Goal: Find specific page/section: Find specific page/section

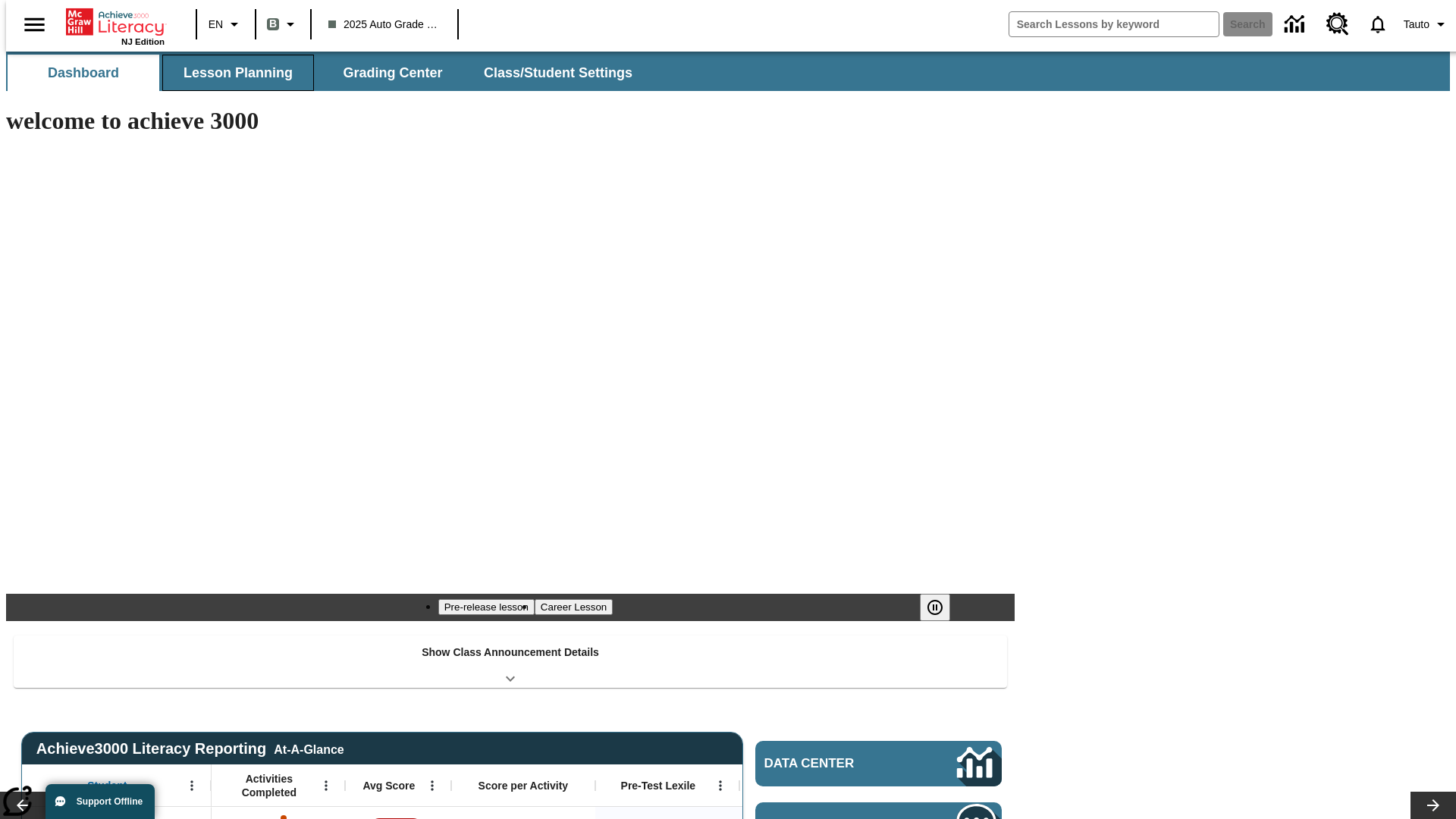
click at [232, 73] on button "Lesson Planning" at bounding box center [238, 72] width 152 height 36
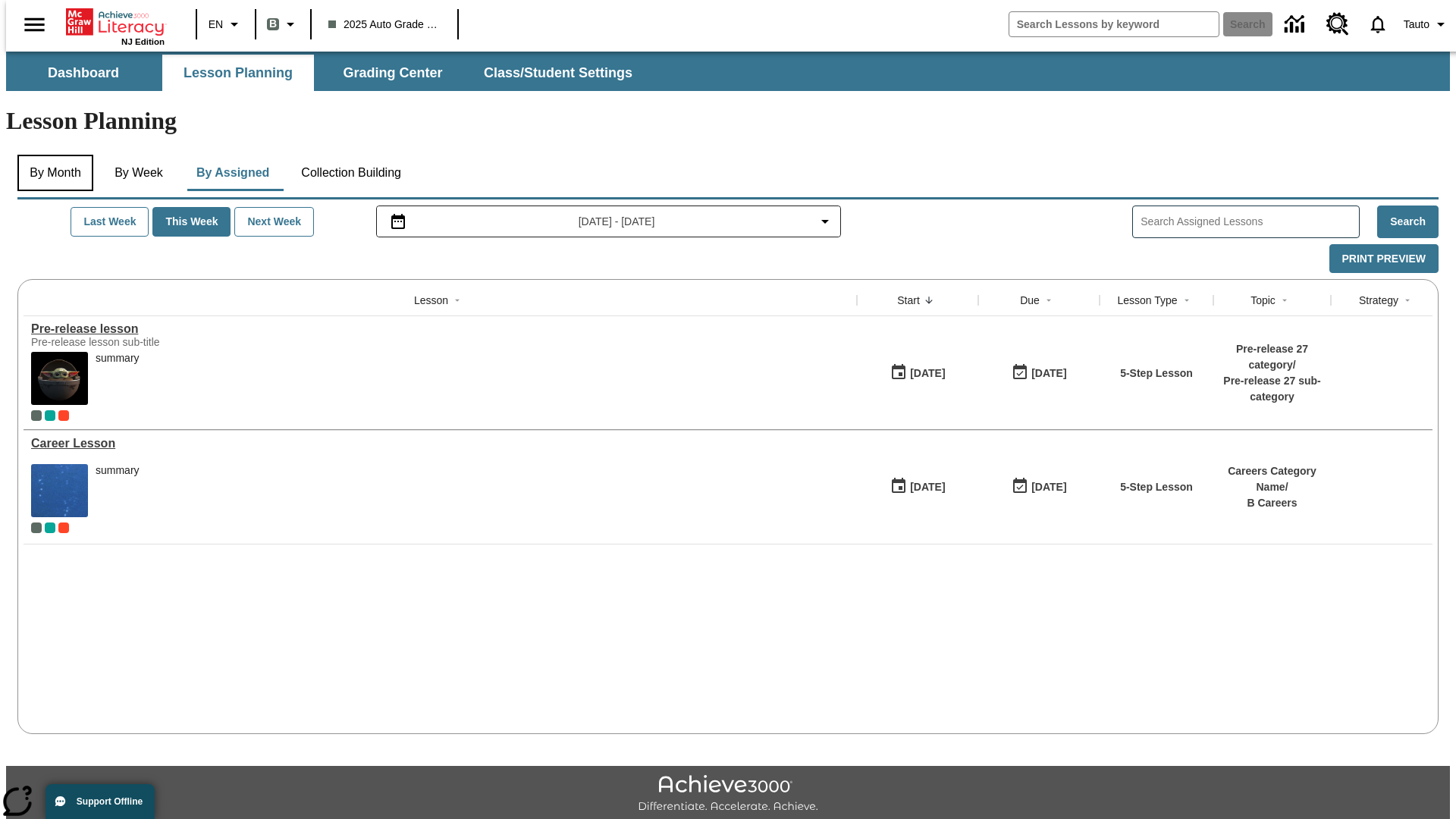
click at [51, 155] on button "By Month" at bounding box center [55, 173] width 76 height 36
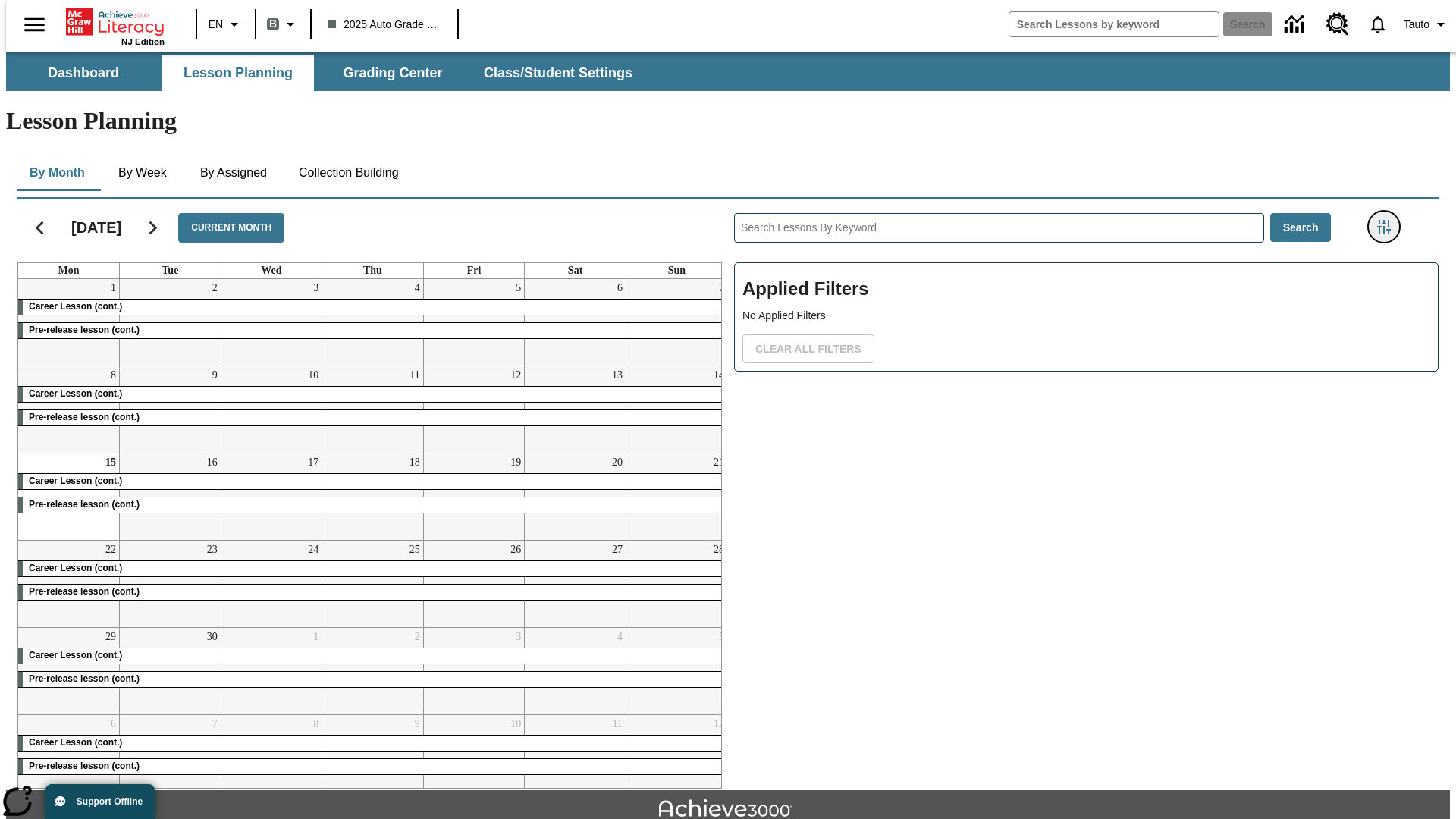
click at [1389, 220] on icon "Filters Side menu" at bounding box center [1384, 227] width 14 height 14
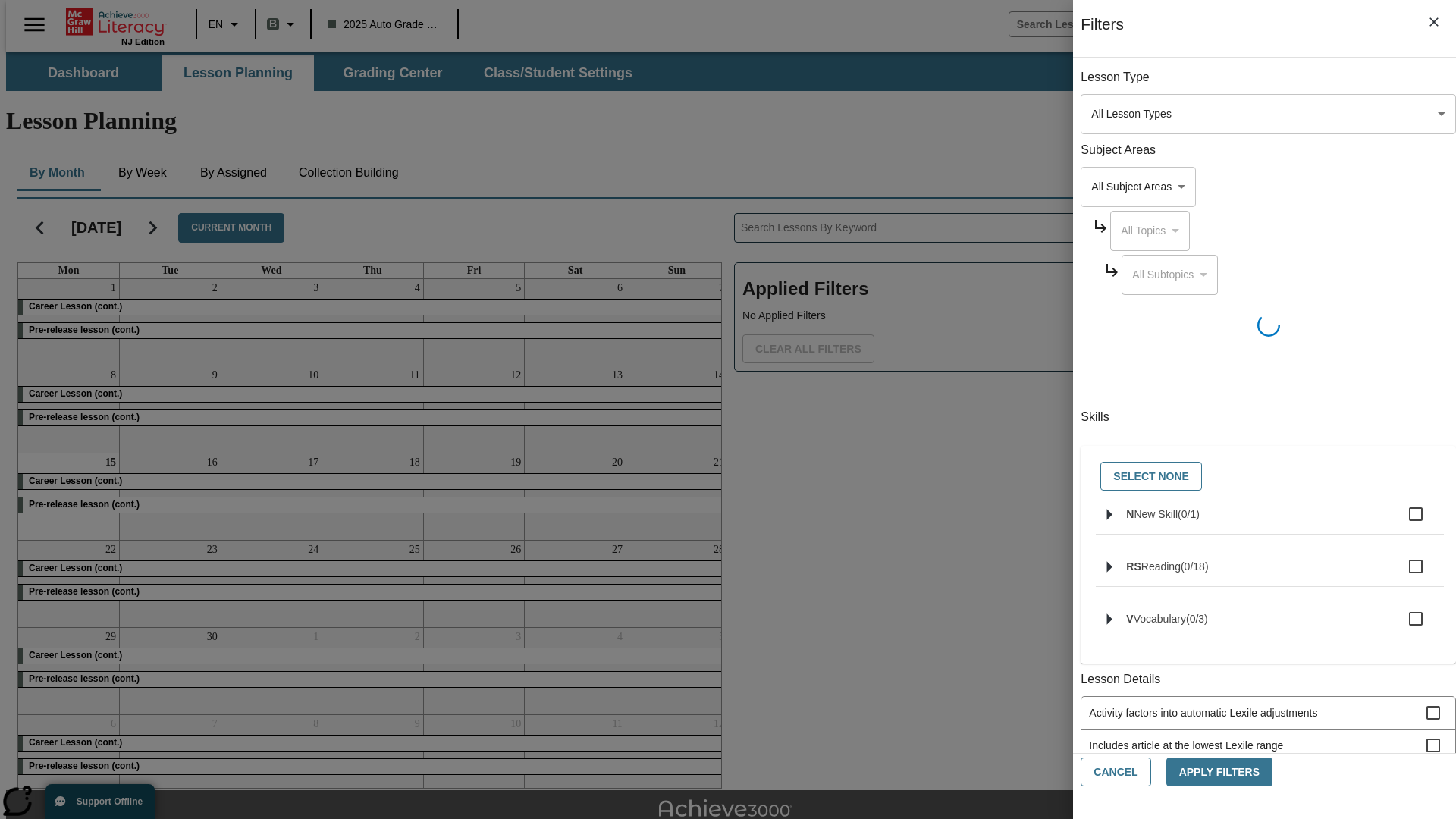
click at [1093, 538] on body "Skip to main content NJ Edition EN B 2025 Auto Grade 1 B Search 0 Tauto Dashboa…" at bounding box center [728, 469] width 1444 height 837
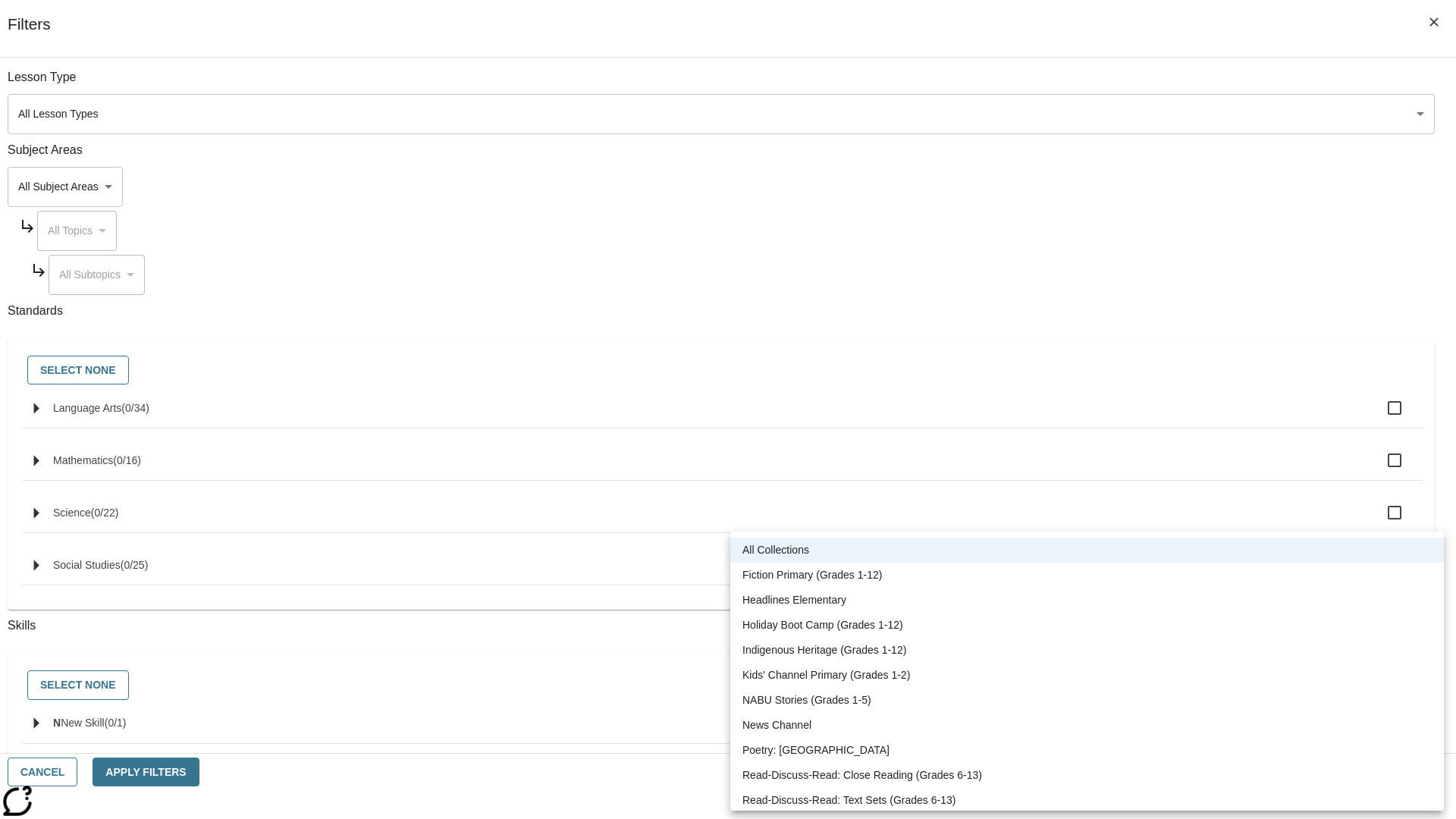
scroll to position [631, 0]
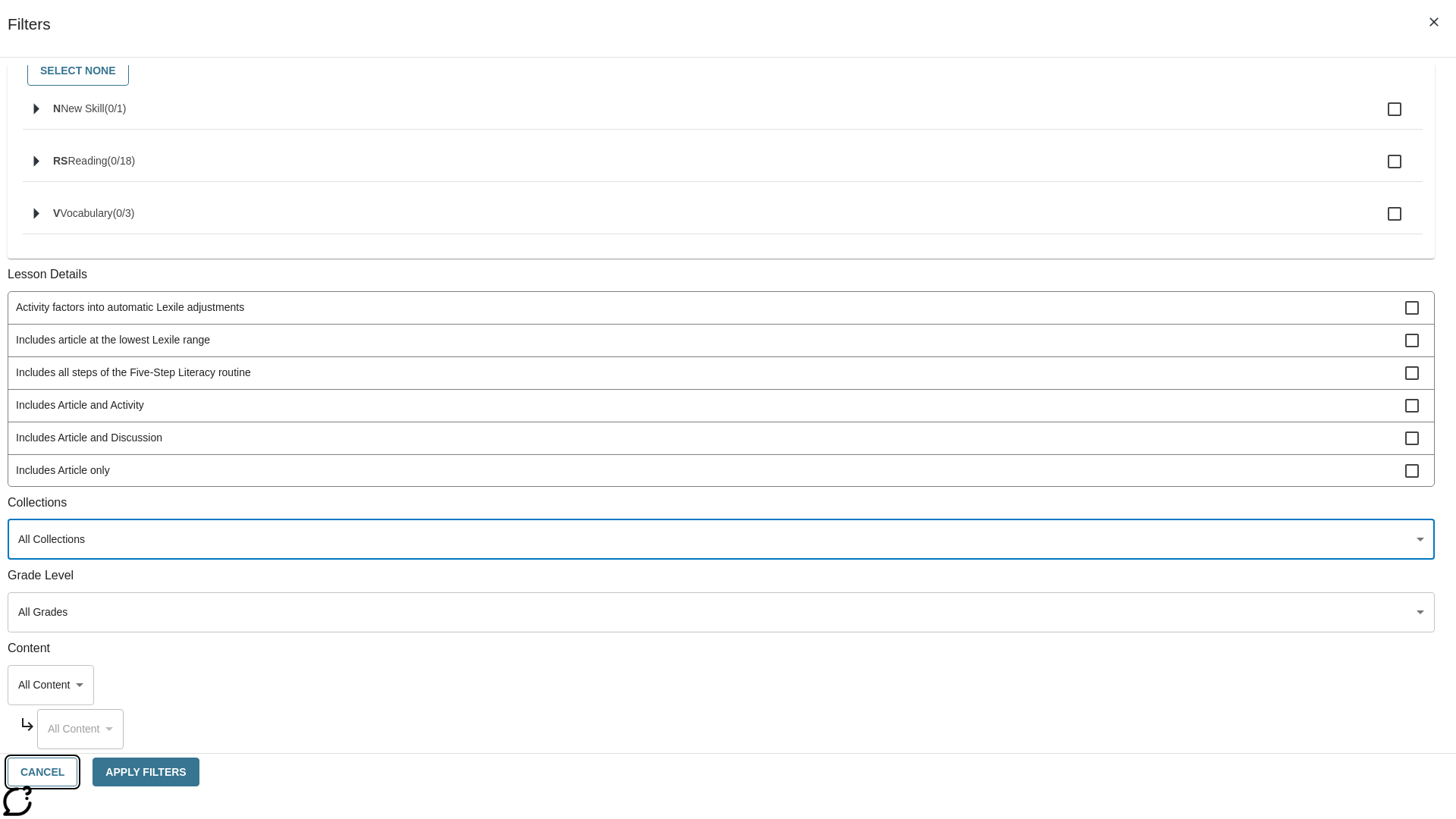
click at [77, 772] on button "Cancel" at bounding box center [42, 772] width 70 height 30
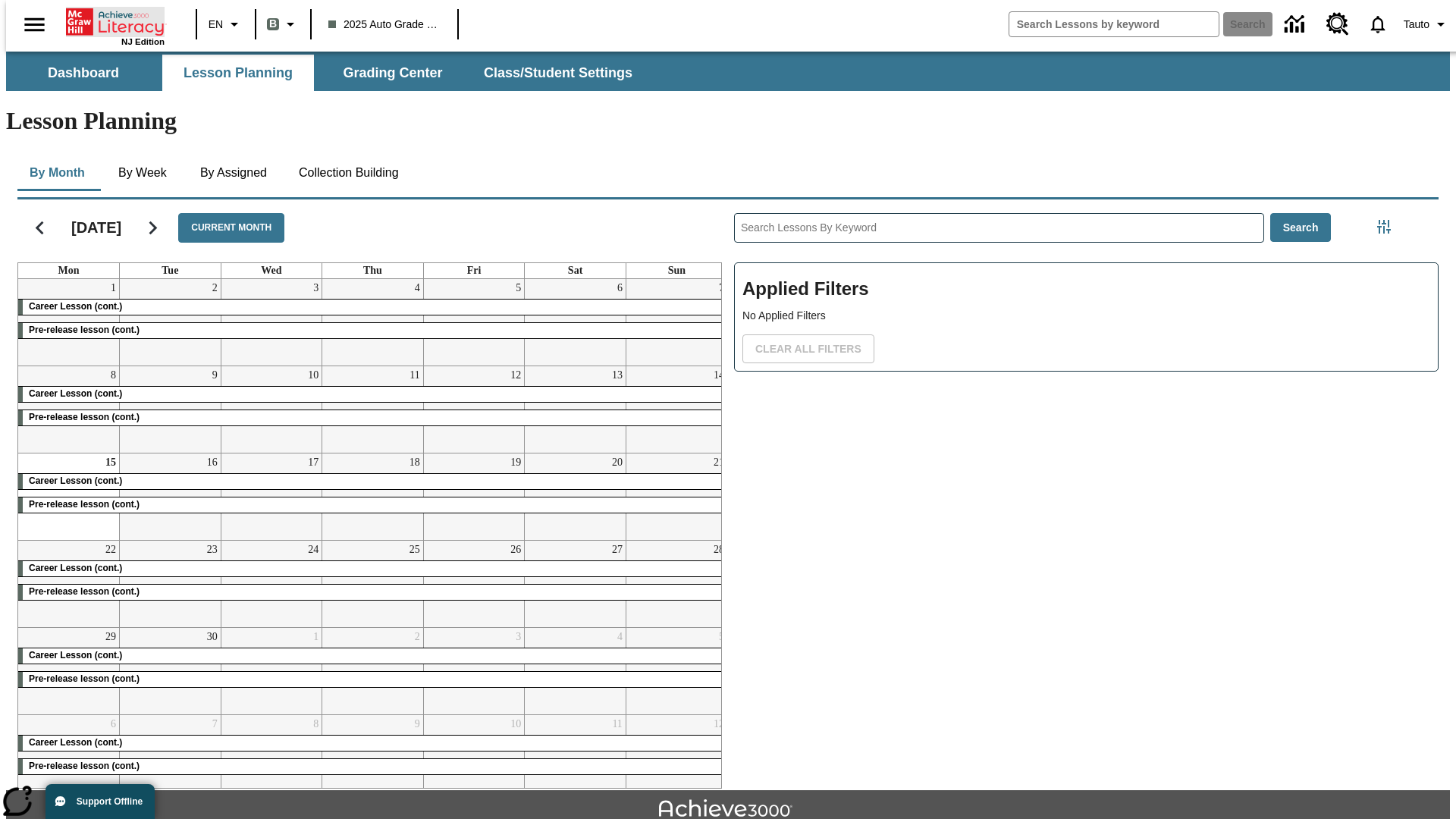
click at [109, 21] on icon "Home" at bounding box center [117, 22] width 101 height 31
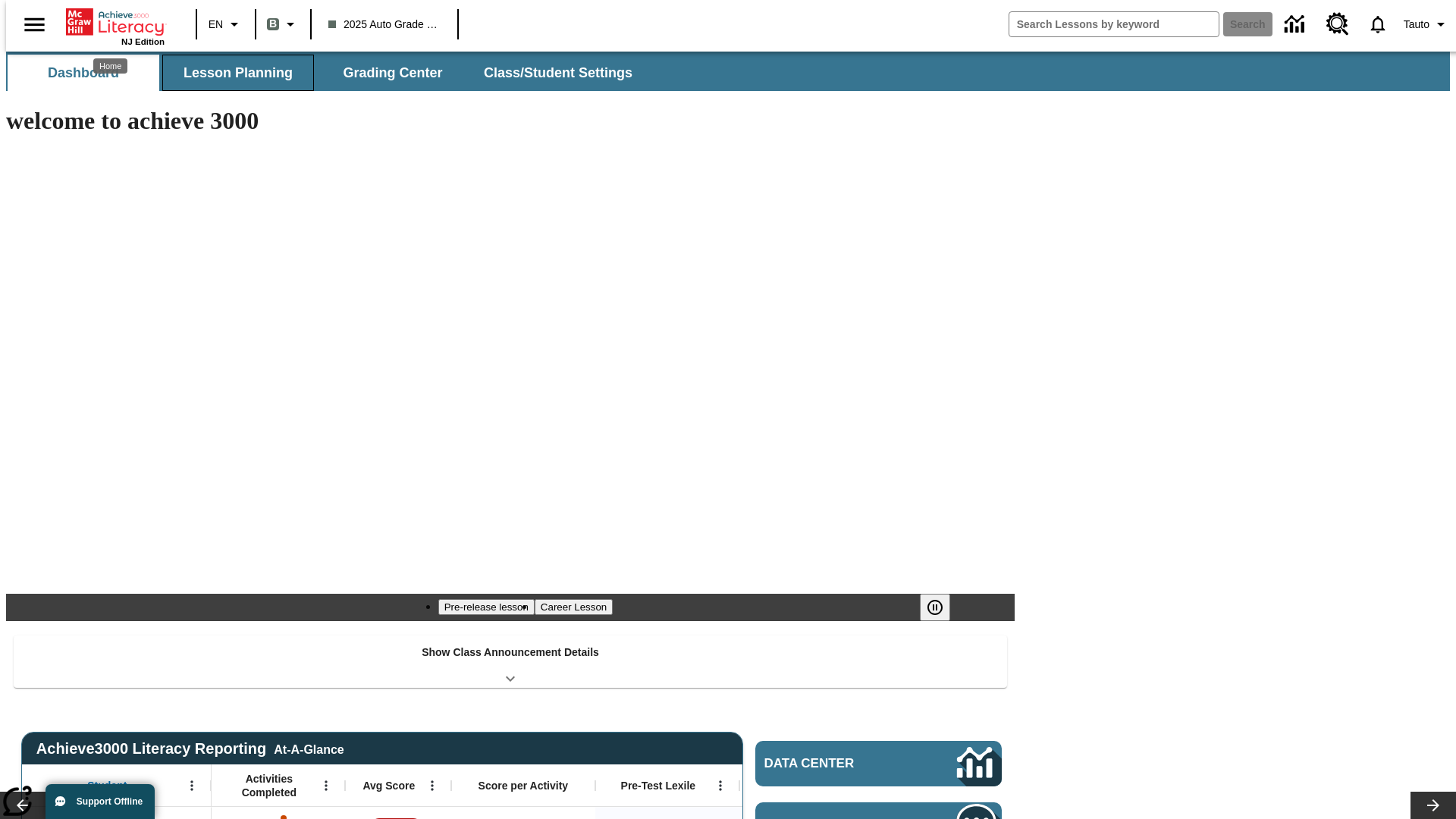
click at [232, 73] on button "Lesson Planning" at bounding box center [238, 72] width 152 height 36
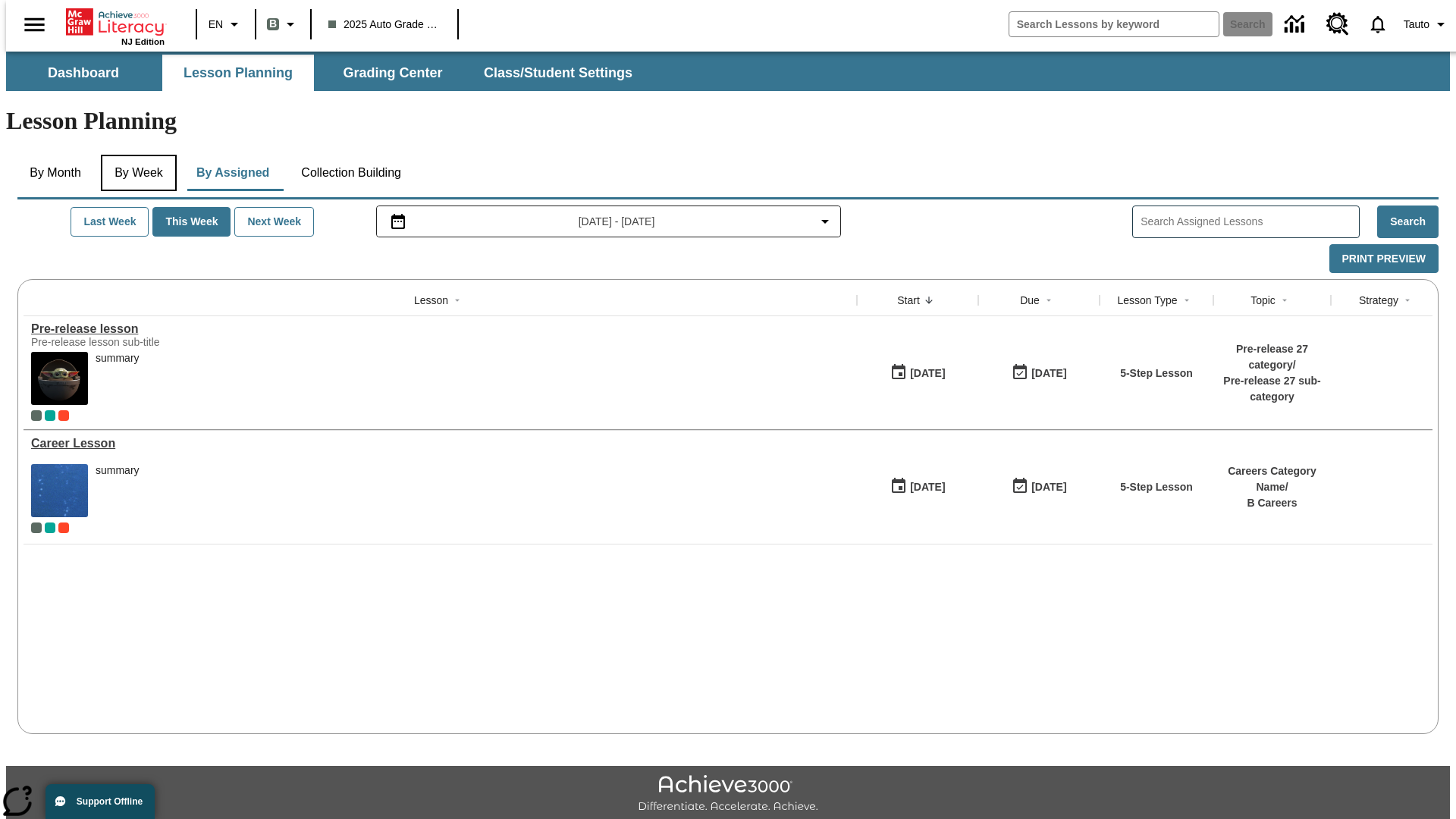
click at [136, 155] on button "By Week" at bounding box center [139, 173] width 76 height 36
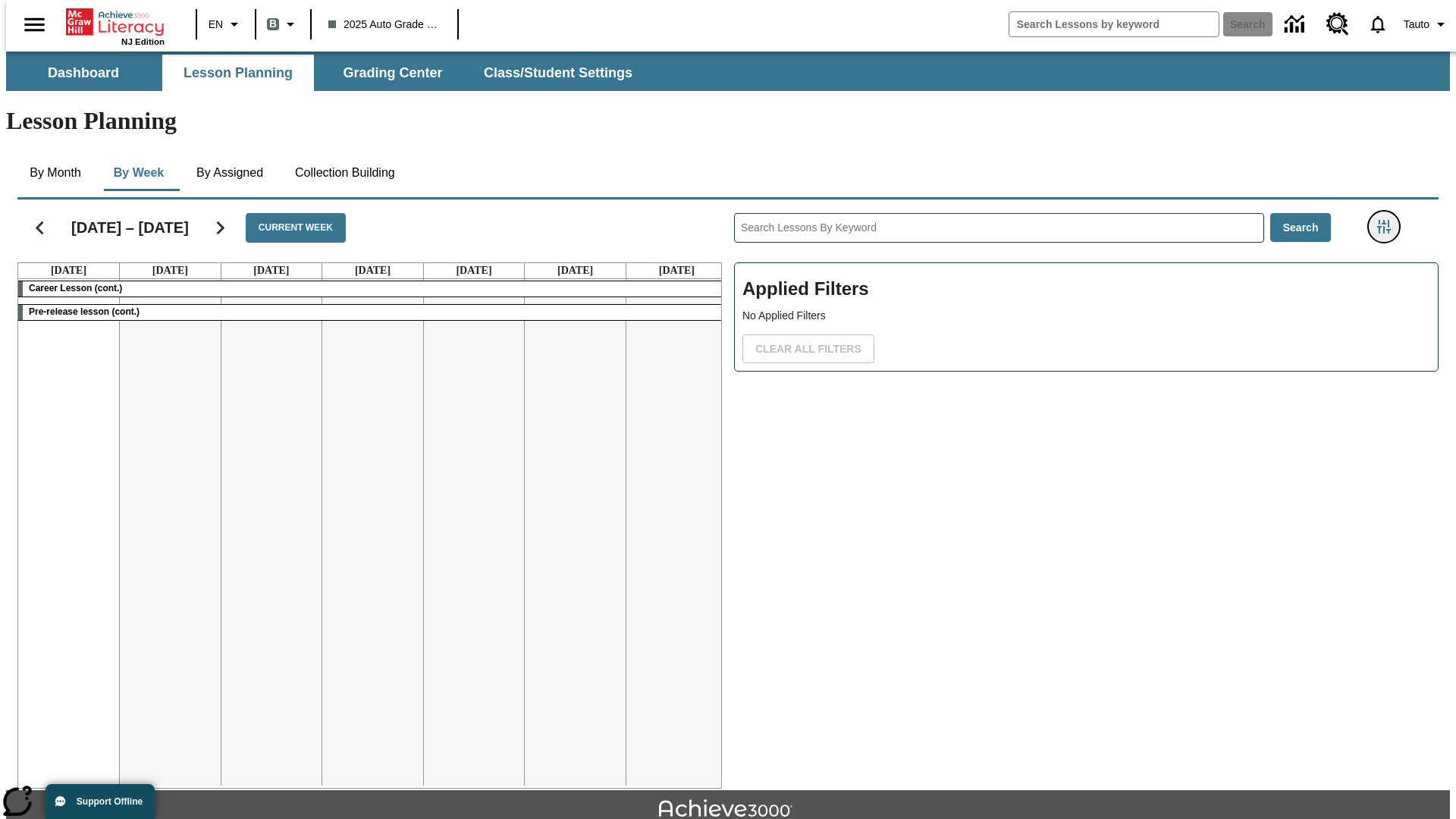
click at [1389, 220] on icon "Filters Side menu" at bounding box center [1384, 227] width 14 height 14
